Goal: Task Accomplishment & Management: Complete application form

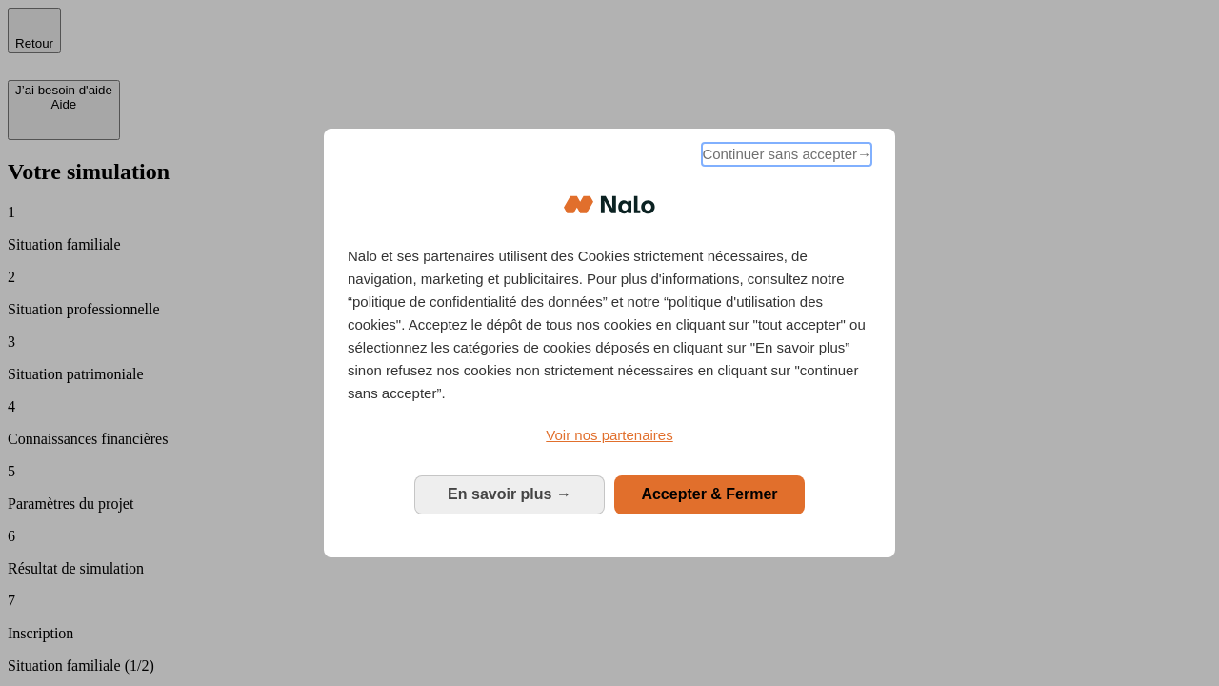
click at [785, 157] on span "Continuer sans accepter →" at bounding box center [787, 154] width 170 height 23
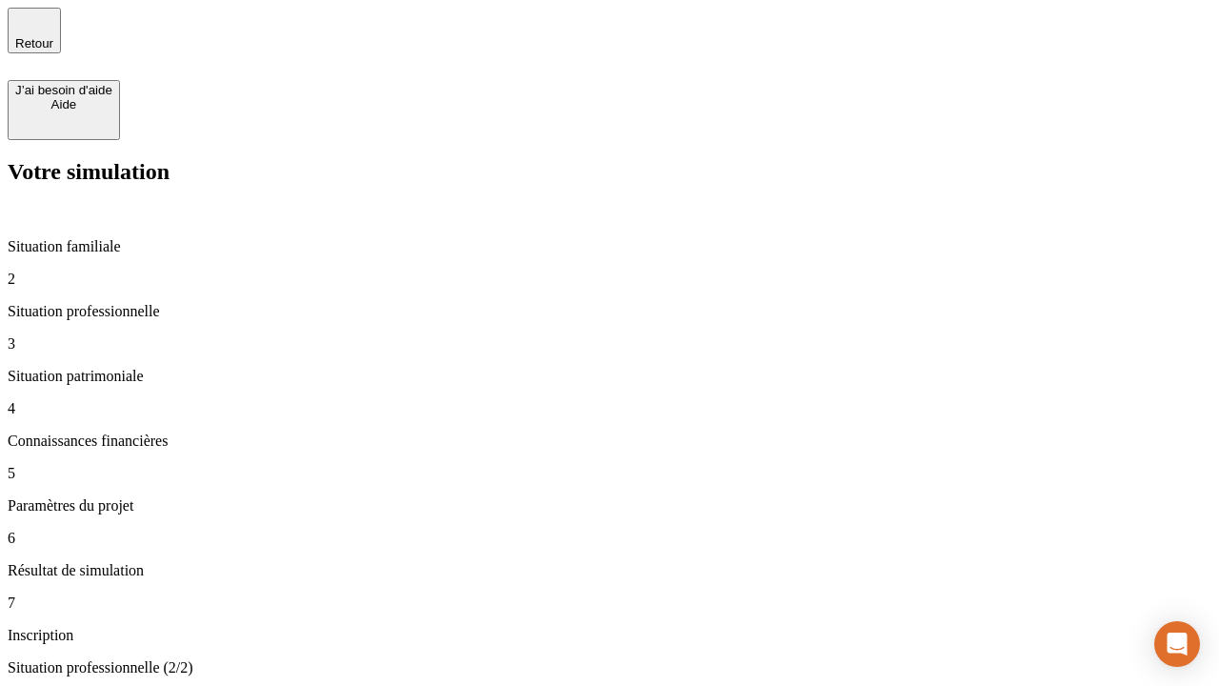
type input "70 000"
type input "1 000"
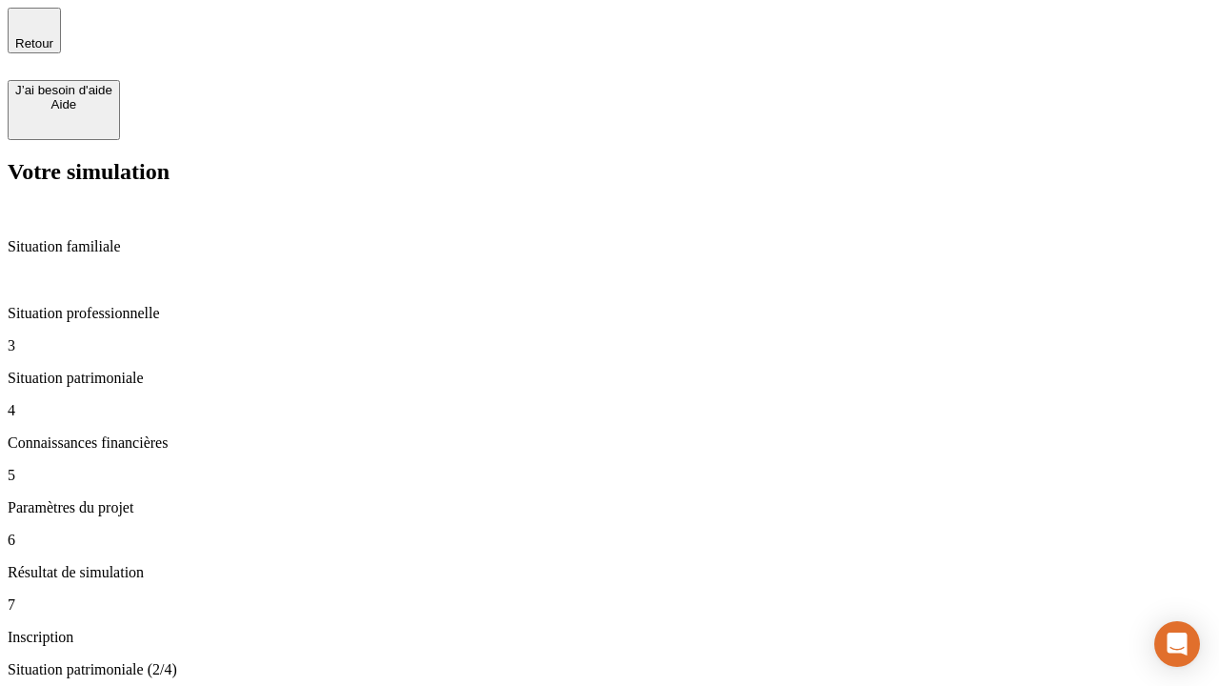
type input "800"
type input "6"
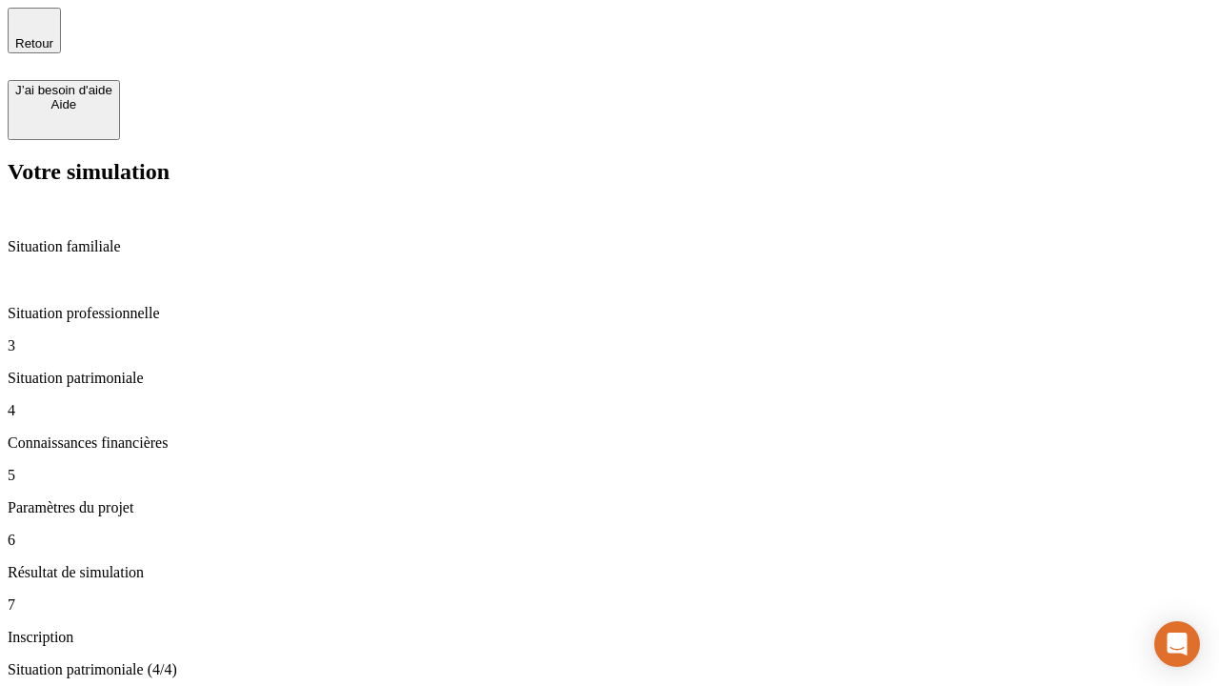
type input "400"
type input "3"
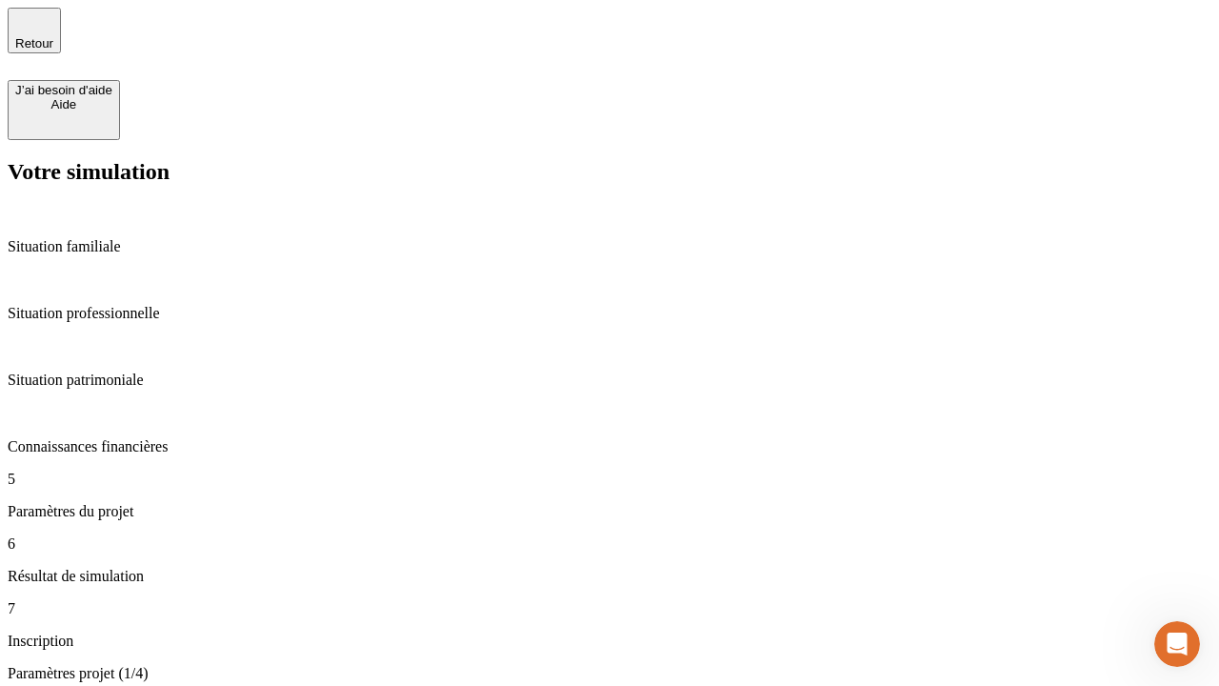
type input "35"
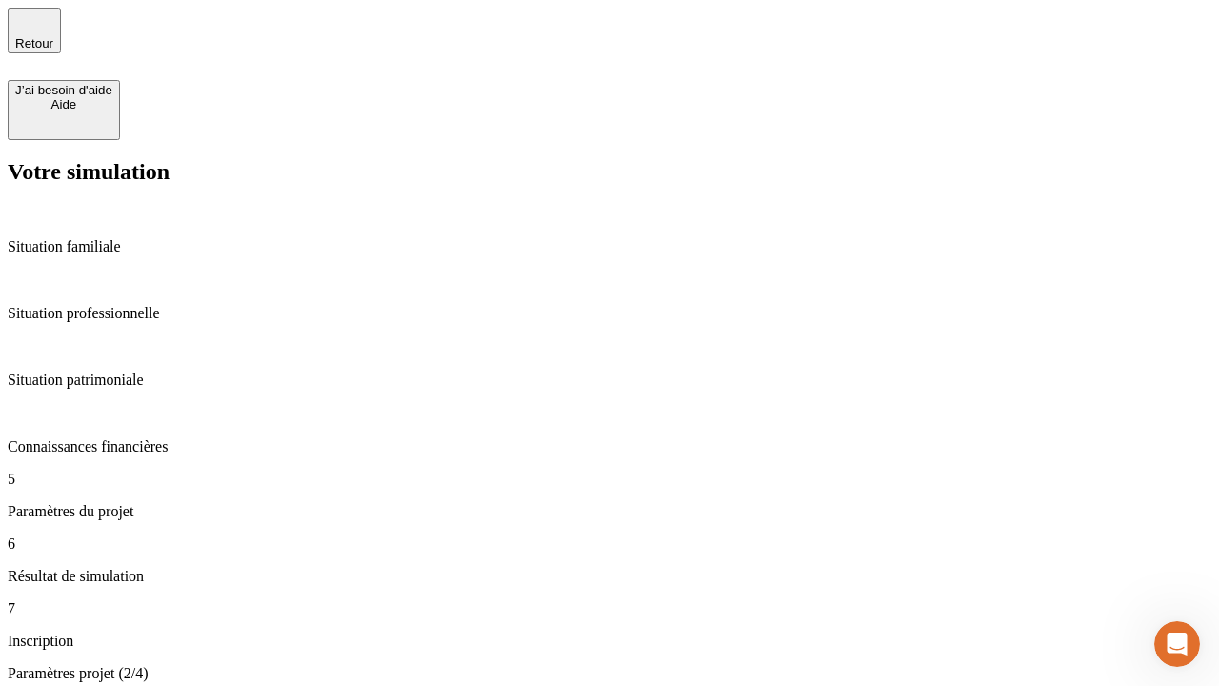
type input "500"
type input "640"
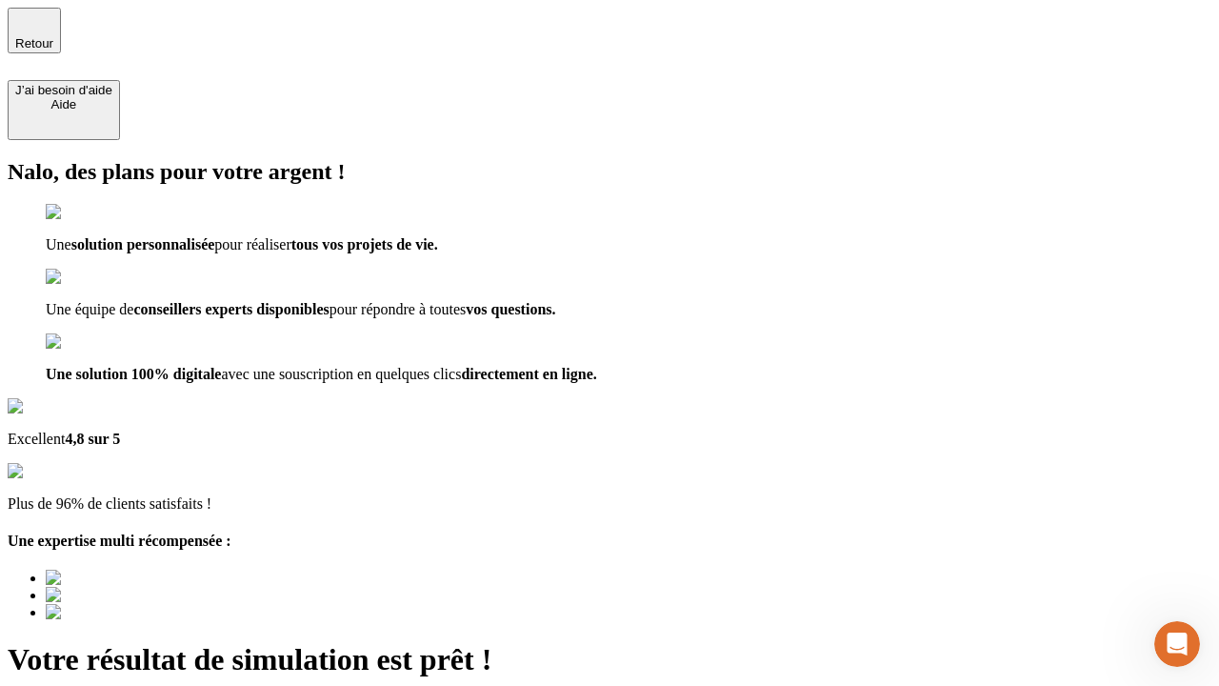
scroll to position [6, 0]
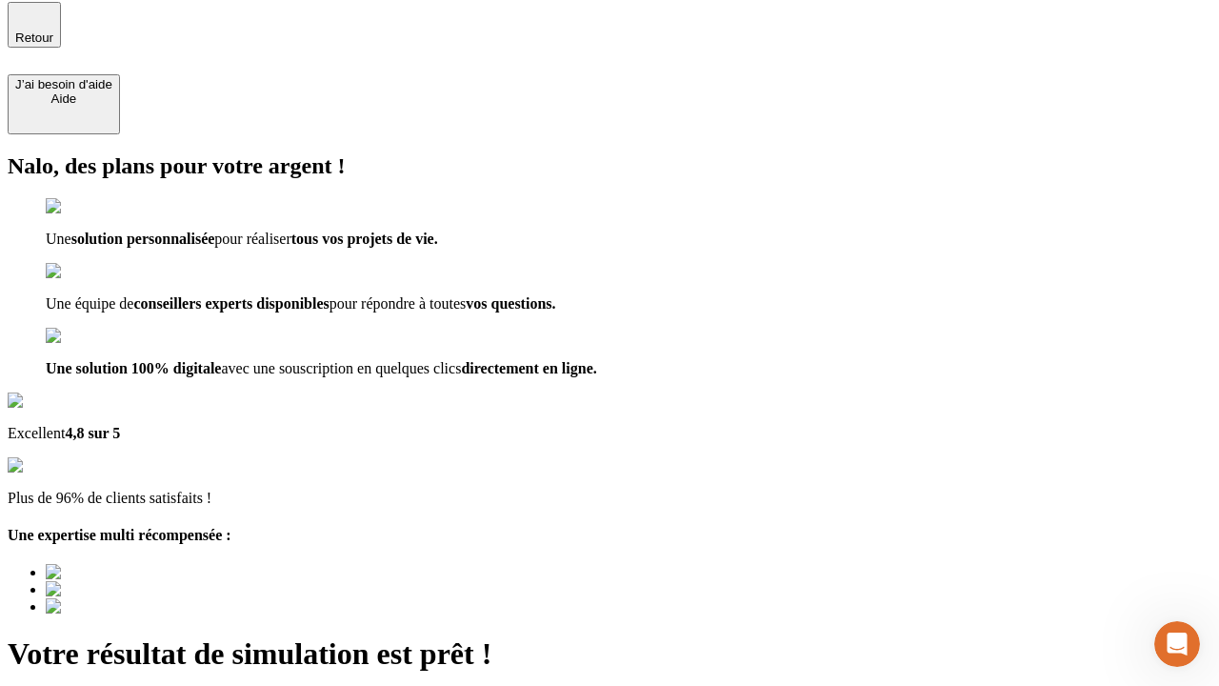
type input "[EMAIL_ADDRESS][DOMAIN_NAME]"
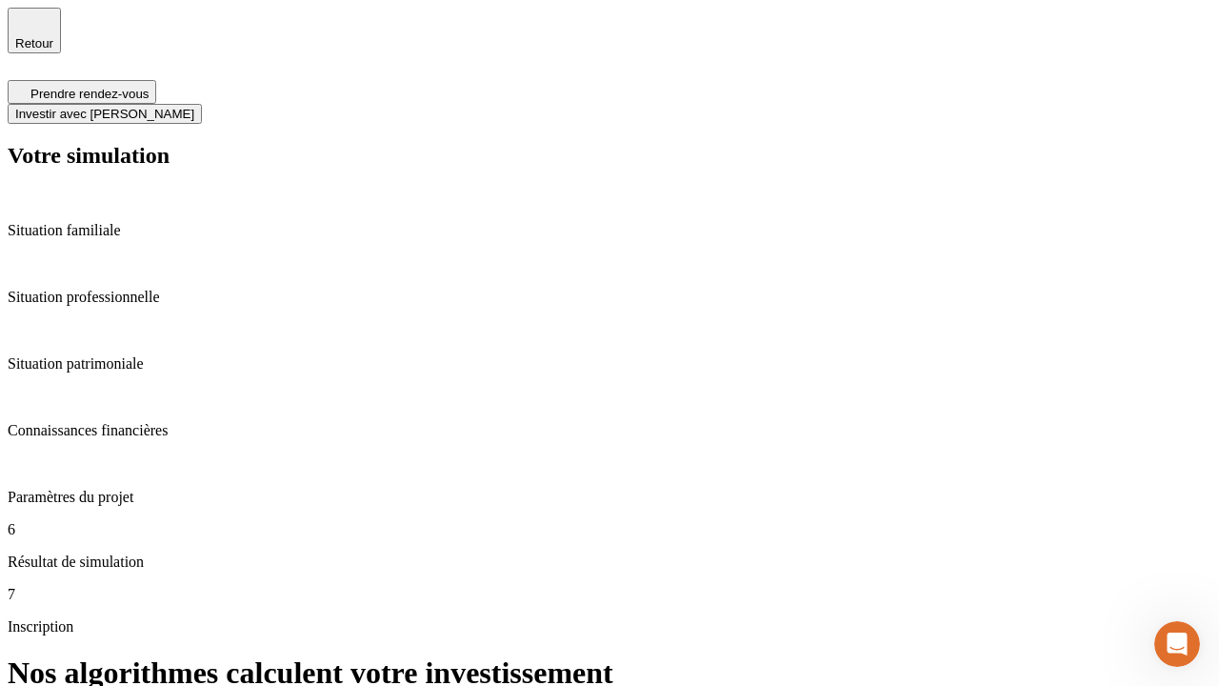
click at [194, 107] on span "Investir avec [PERSON_NAME]" at bounding box center [104, 114] width 179 height 14
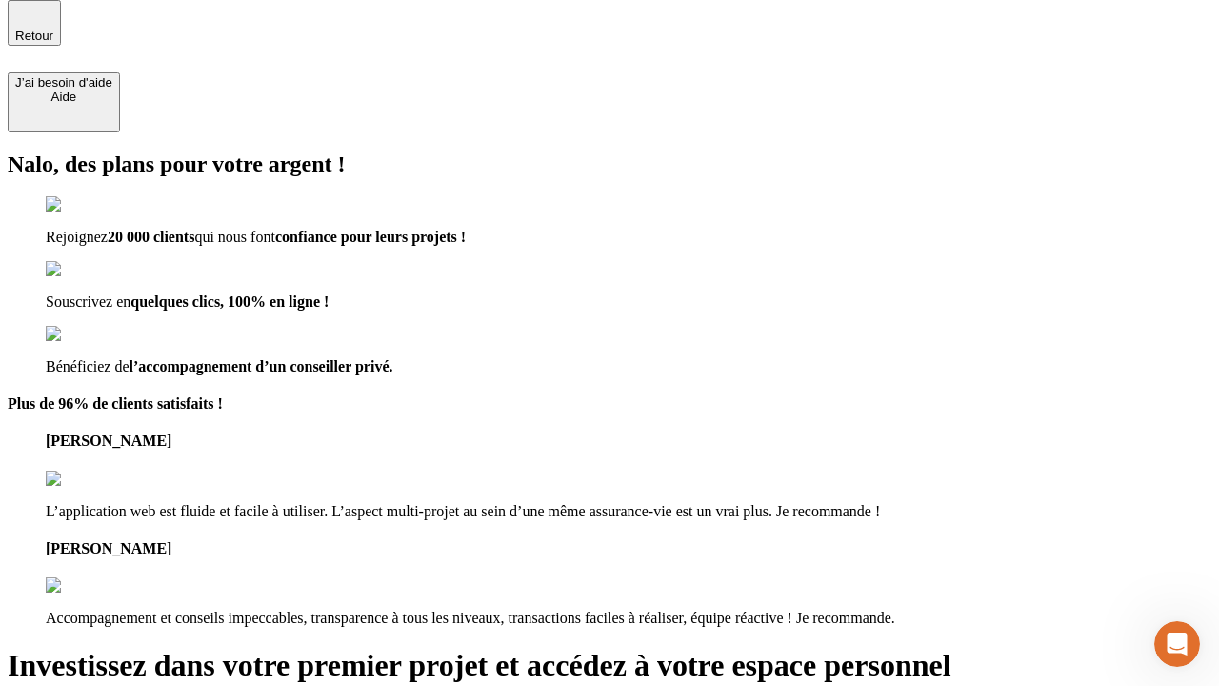
scroll to position [6, 0]
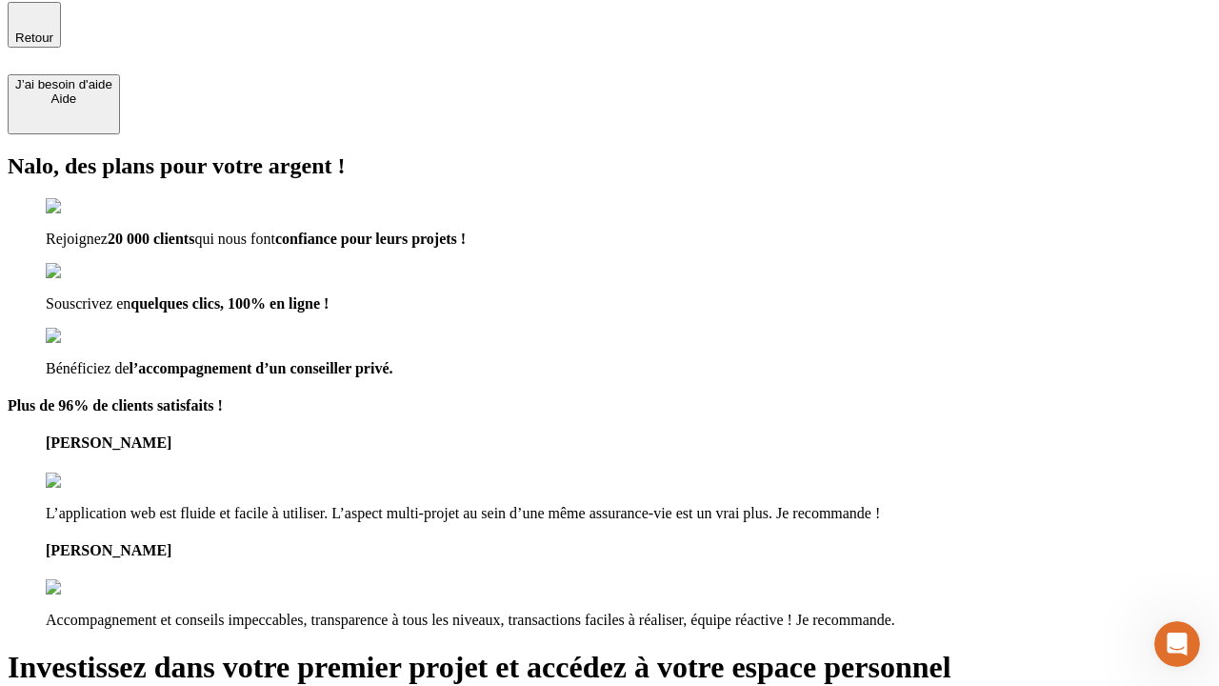
type input "[PERSON_NAME][EMAIL_ADDRESS][DOMAIN_NAME]"
